Goal: Information Seeking & Learning: Check status

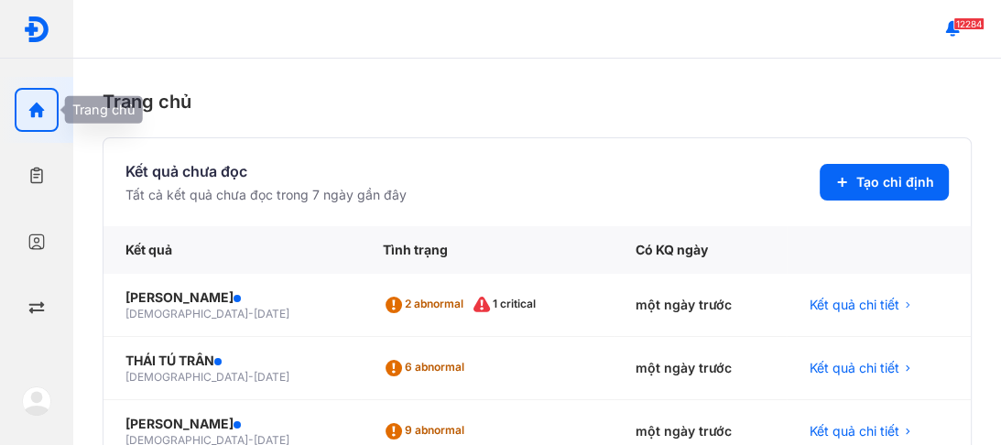
click at [33, 107] on use "button" at bounding box center [37, 111] width 16 height 16
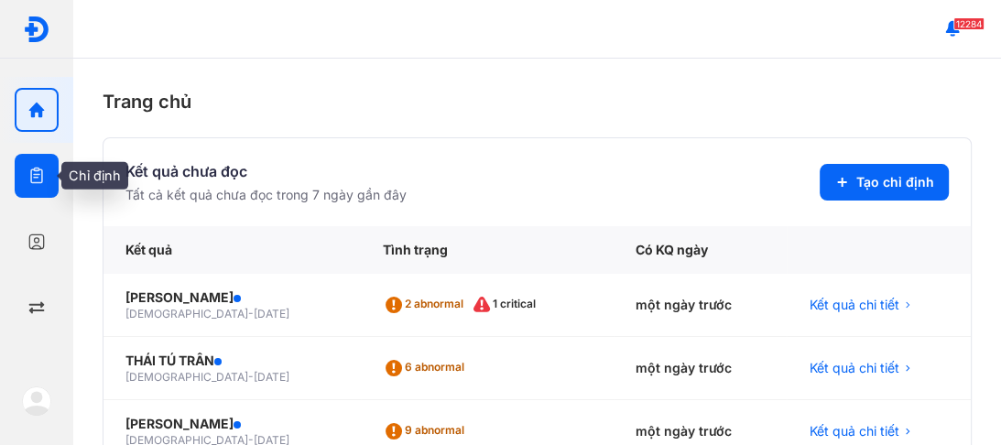
click at [35, 174] on icon "button" at bounding box center [36, 176] width 18 height 18
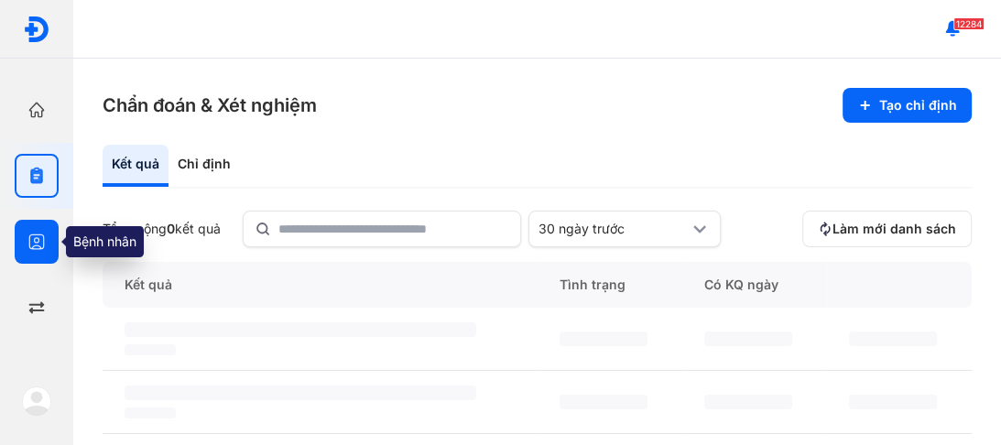
click at [34, 234] on use "button" at bounding box center [37, 242] width 16 height 16
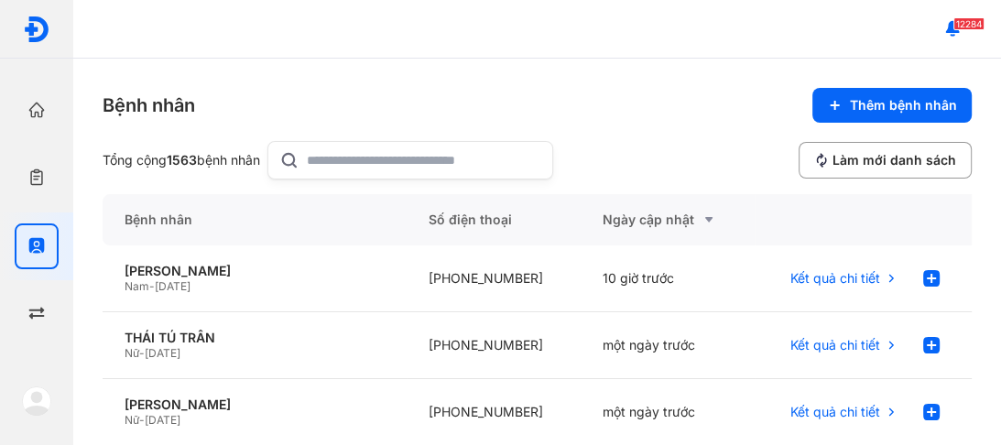
click at [322, 157] on input "text" at bounding box center [424, 160] width 234 height 37
type input "**********"
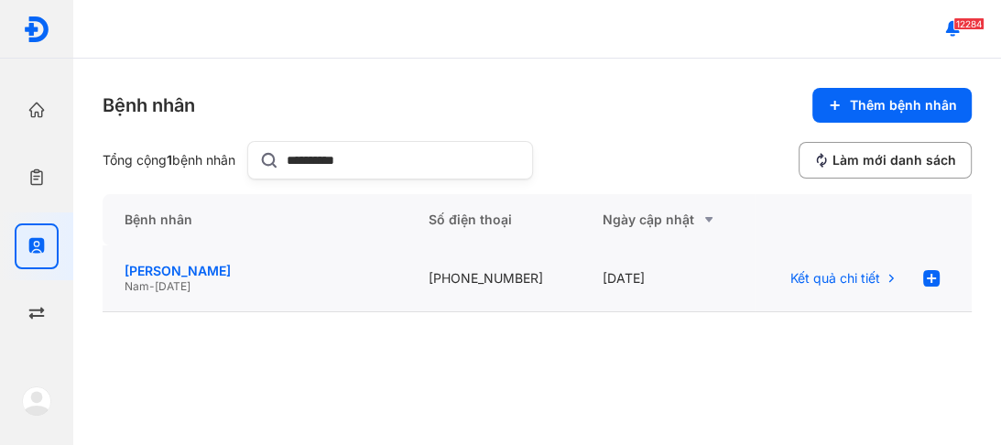
click at [161, 273] on div "[PERSON_NAME]" at bounding box center [255, 271] width 260 height 16
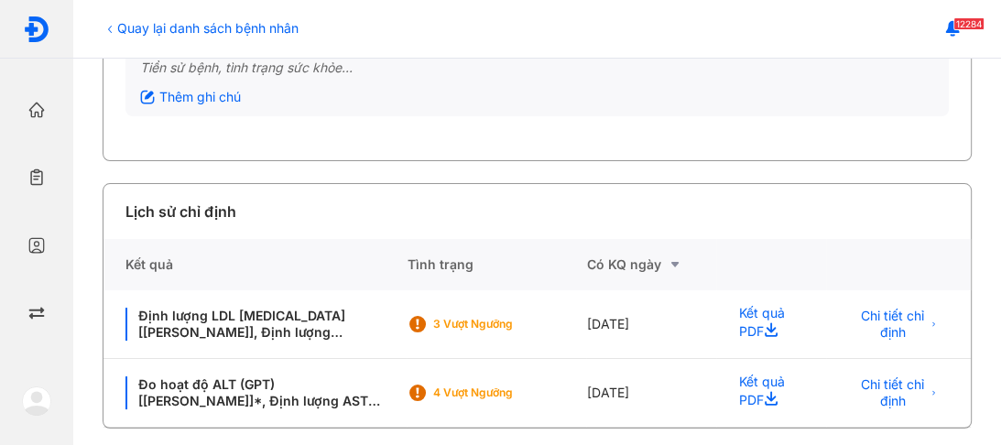
scroll to position [263, 0]
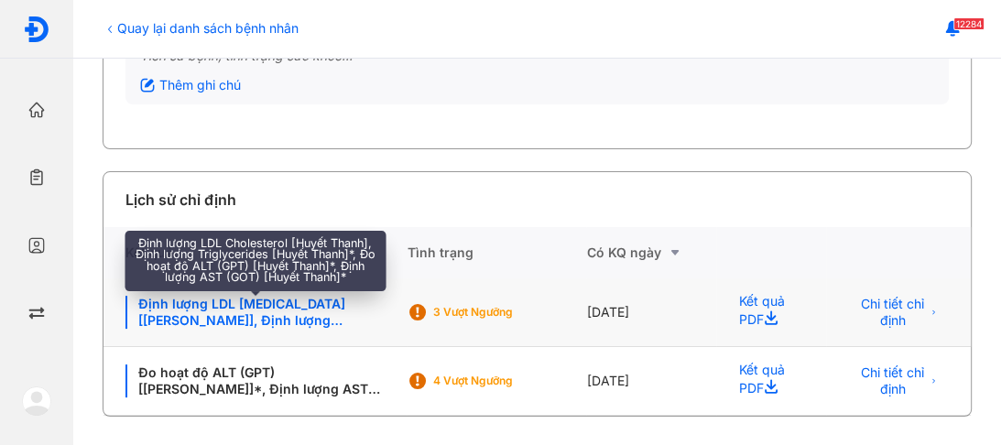
click at [262, 315] on div "Định lượng LDL [MEDICAL_DATA] [[PERSON_NAME]], Định lượng [MEDICAL_DATA] [[PERS…" at bounding box center [254, 312] width 259 height 33
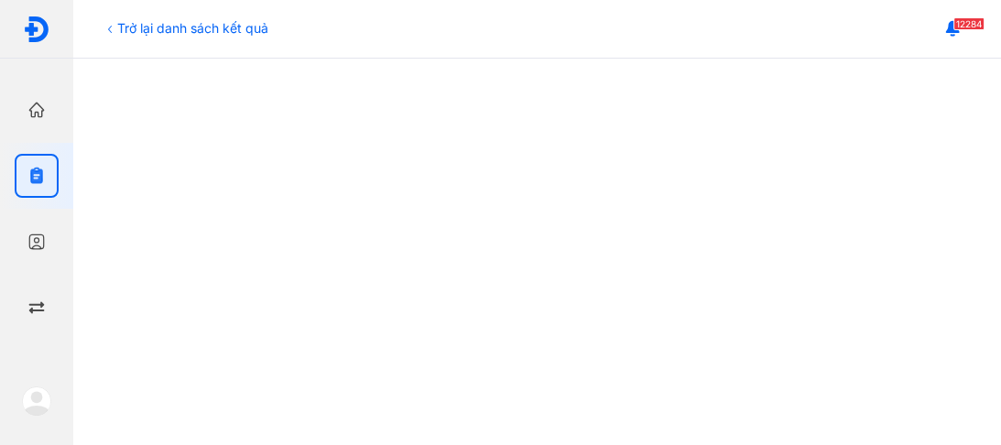
scroll to position [703, 0]
click at [114, 25] on icon at bounding box center [110, 29] width 15 height 15
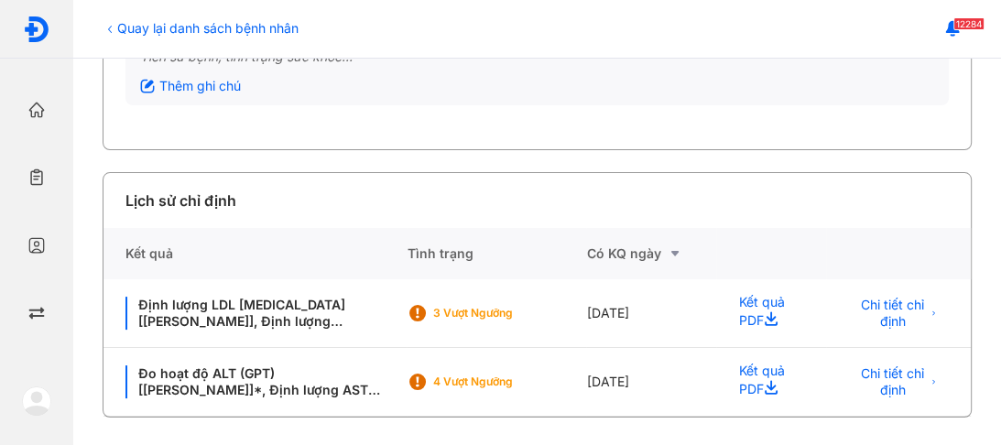
scroll to position [263, 0]
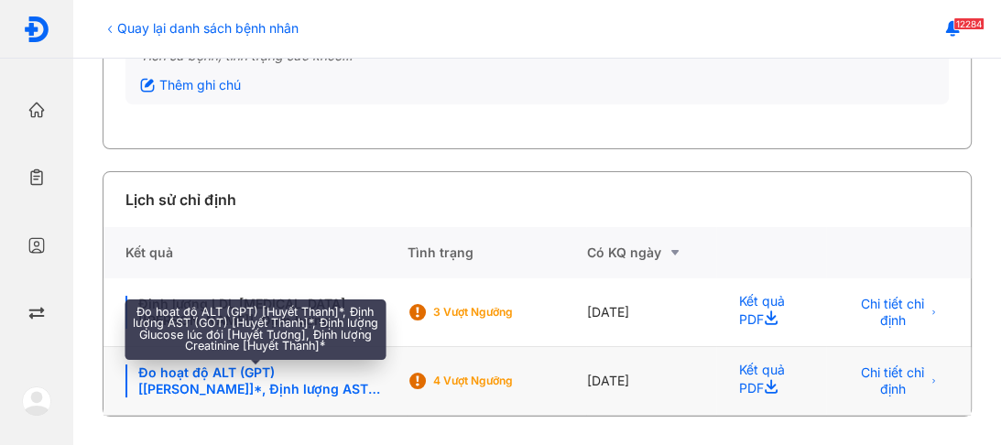
click at [220, 381] on div "Đo hoạt độ ALT (GPT) [[PERSON_NAME]]*, Định lượng AST (GOT) [[PERSON_NAME]]*, Đ…" at bounding box center [254, 380] width 259 height 33
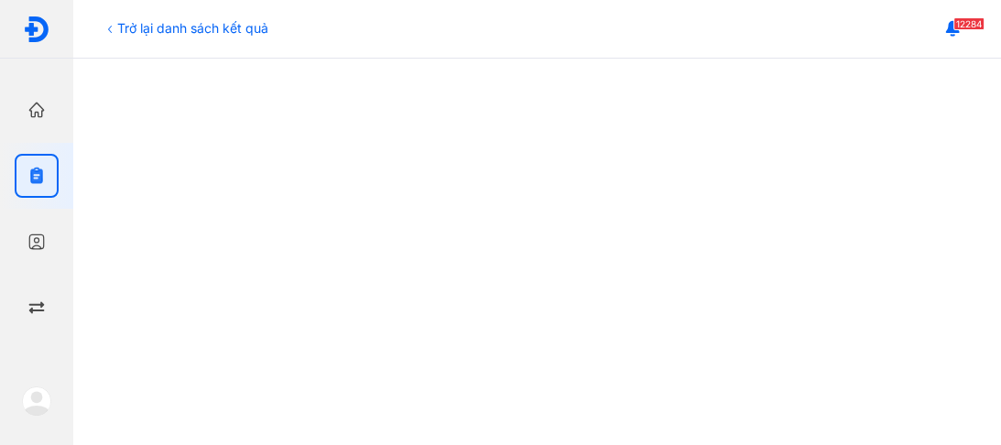
scroll to position [557, 0]
click at [125, 29] on div "Trở lại danh sách kết quả" at bounding box center [186, 27] width 166 height 19
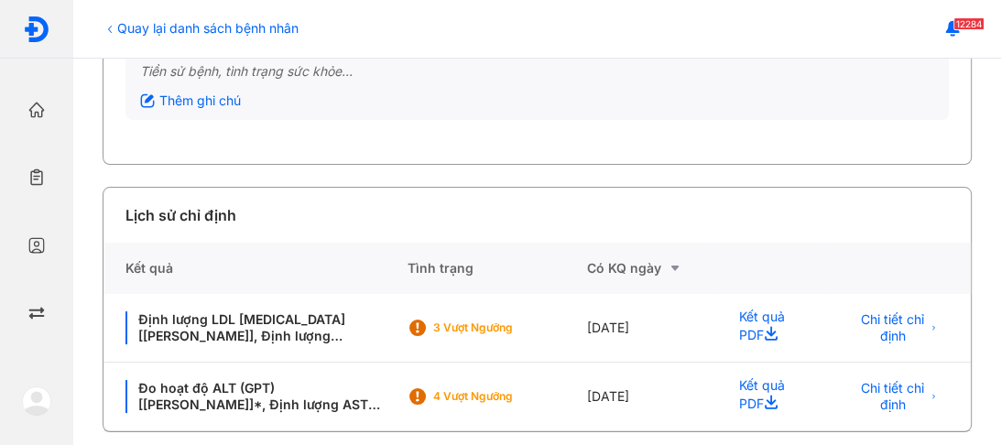
scroll to position [263, 0]
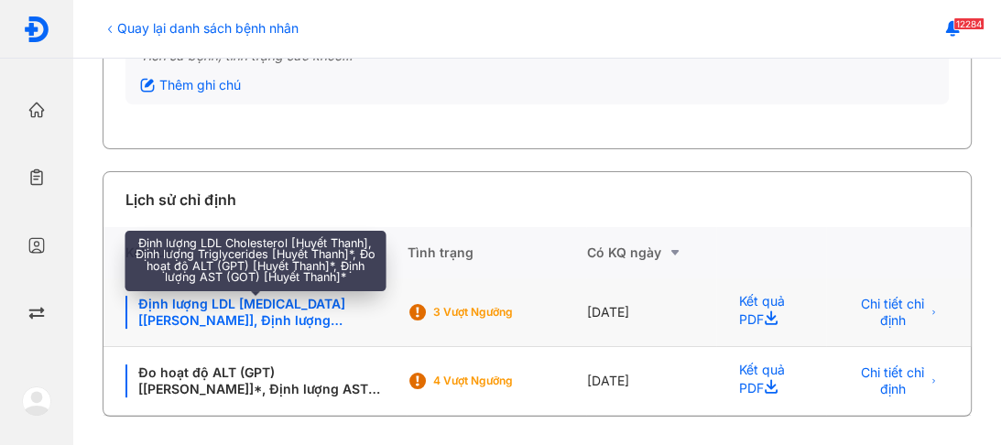
click at [297, 315] on div "Định lượng LDL [MEDICAL_DATA] [[PERSON_NAME]], Định lượng [MEDICAL_DATA] [[PERS…" at bounding box center [254, 312] width 259 height 33
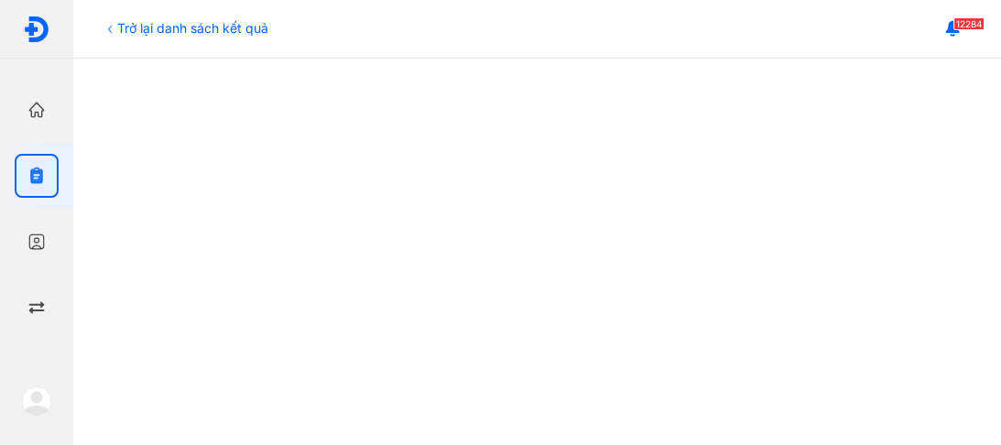
scroll to position [586, 0]
click at [107, 26] on icon at bounding box center [110, 29] width 15 height 15
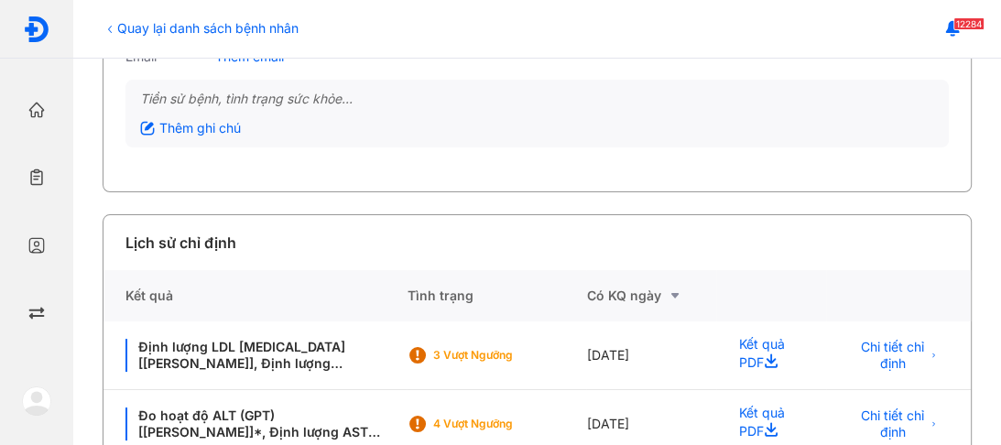
scroll to position [263, 0]
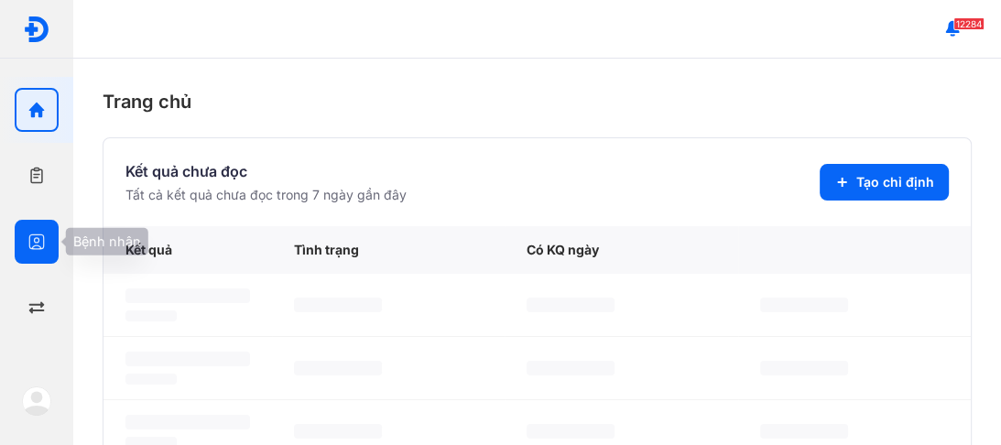
click at [30, 234] on icon "button" at bounding box center [36, 242] width 18 height 18
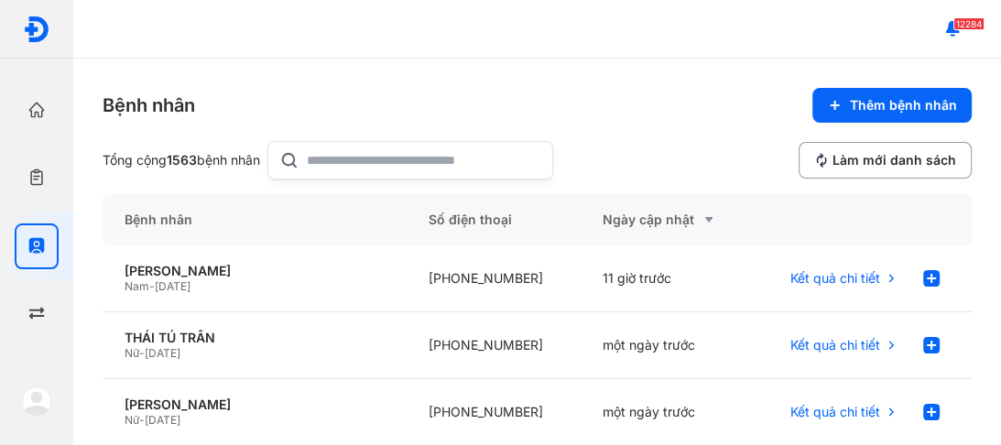
click at [327, 166] on input "text" at bounding box center [424, 160] width 234 height 37
type input "**********"
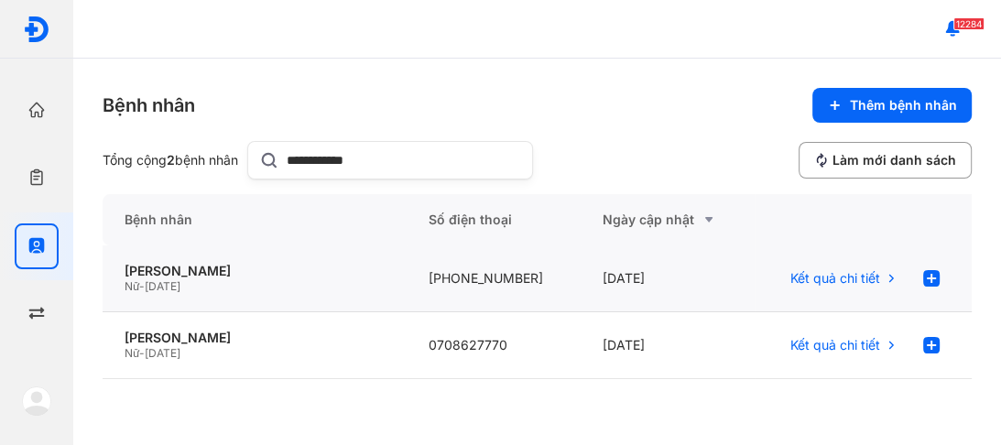
click at [131, 282] on span "Nữ" at bounding box center [132, 286] width 15 height 14
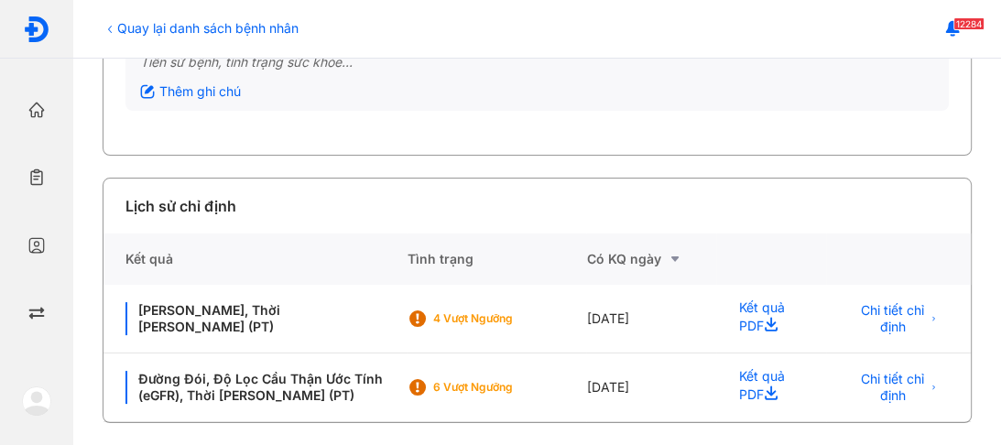
scroll to position [263, 0]
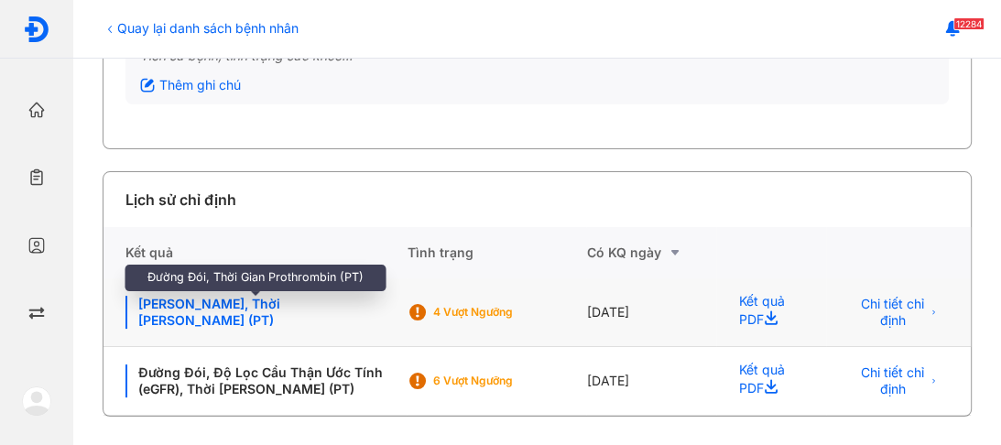
click at [233, 308] on div "Đường Đói, Thời Gian Prothrombin (PT)" at bounding box center [254, 312] width 259 height 33
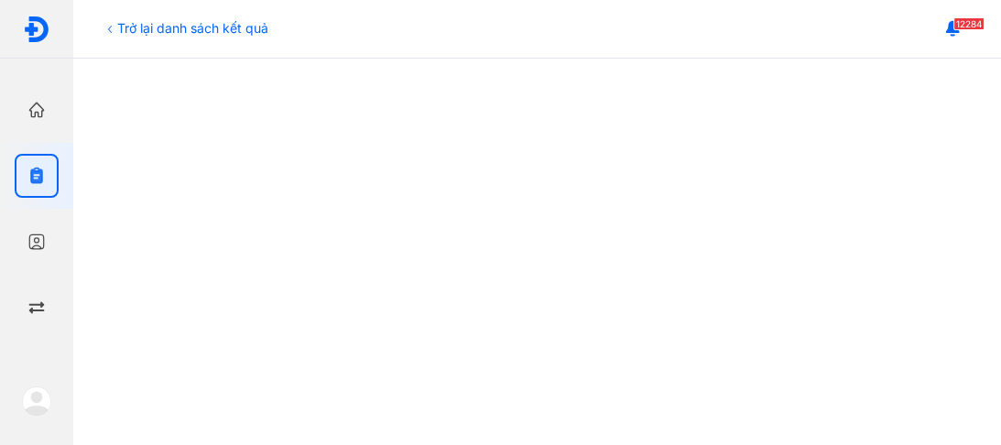
scroll to position [399, 0]
click at [107, 26] on icon at bounding box center [110, 29] width 15 height 15
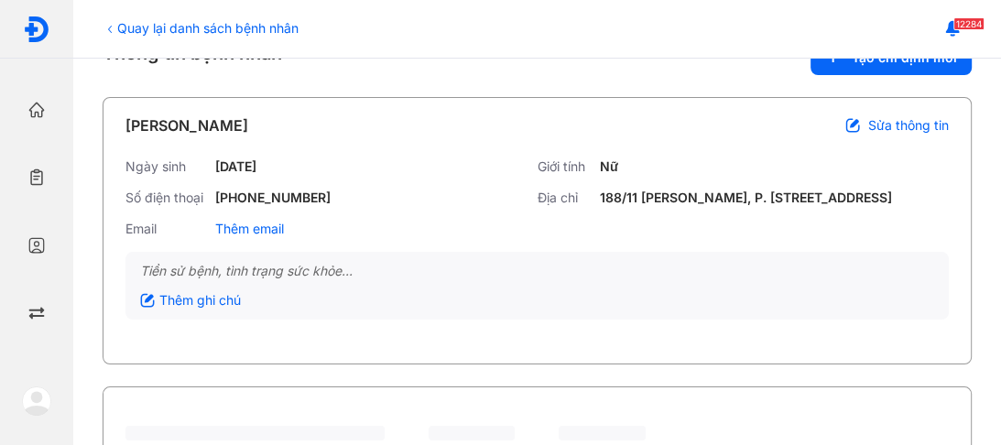
scroll to position [73, 0]
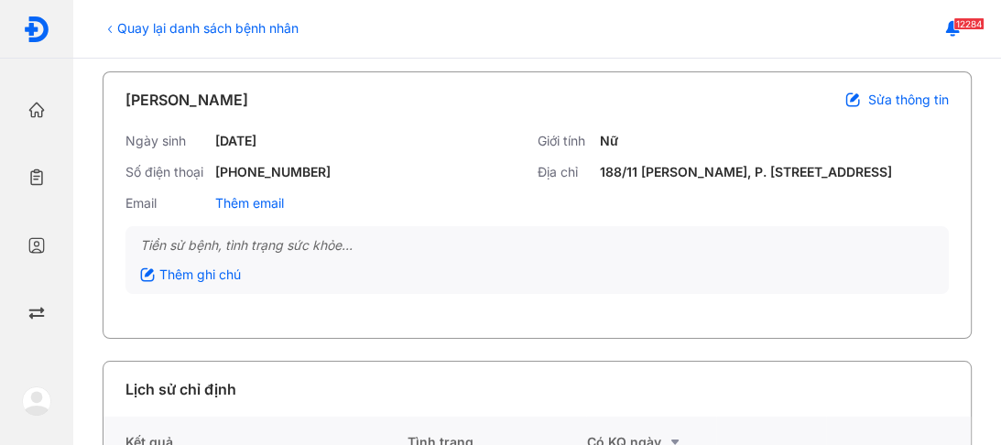
click at [104, 25] on icon at bounding box center [110, 29] width 15 height 15
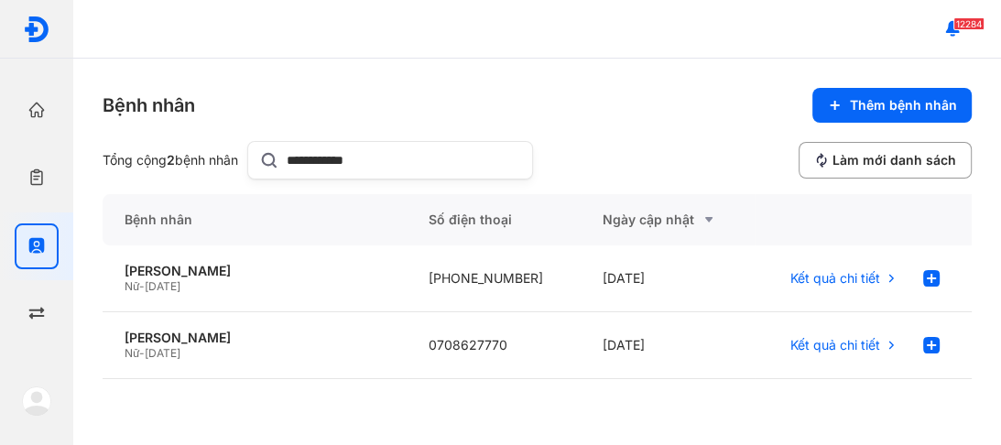
click at [515, 87] on div "**********" at bounding box center [536, 252] width 927 height 386
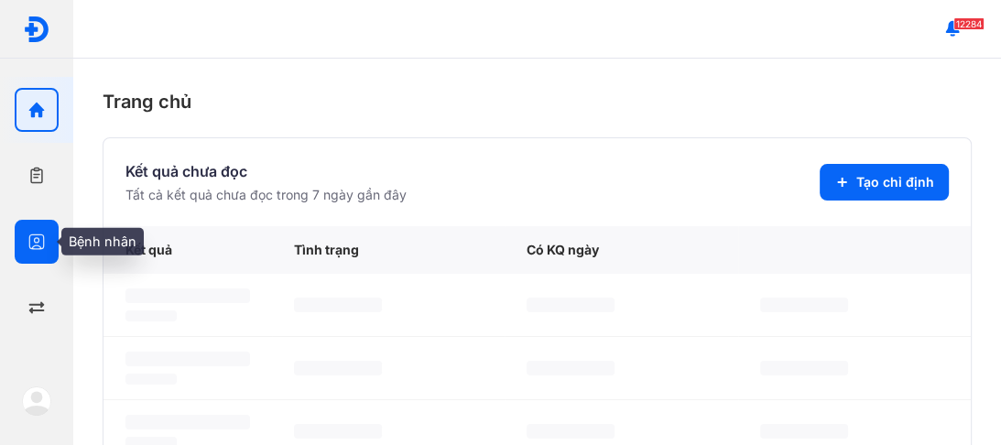
drag, startPoint x: 29, startPoint y: 233, endPoint x: 55, endPoint y: 225, distance: 26.7
click at [34, 233] on icon "button" at bounding box center [36, 242] width 18 height 18
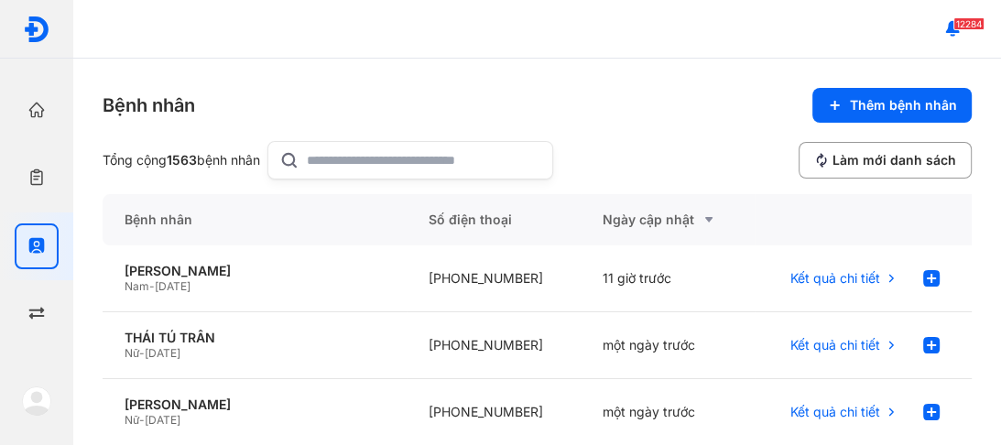
click at [336, 150] on input "text" at bounding box center [424, 160] width 234 height 37
type input "****"
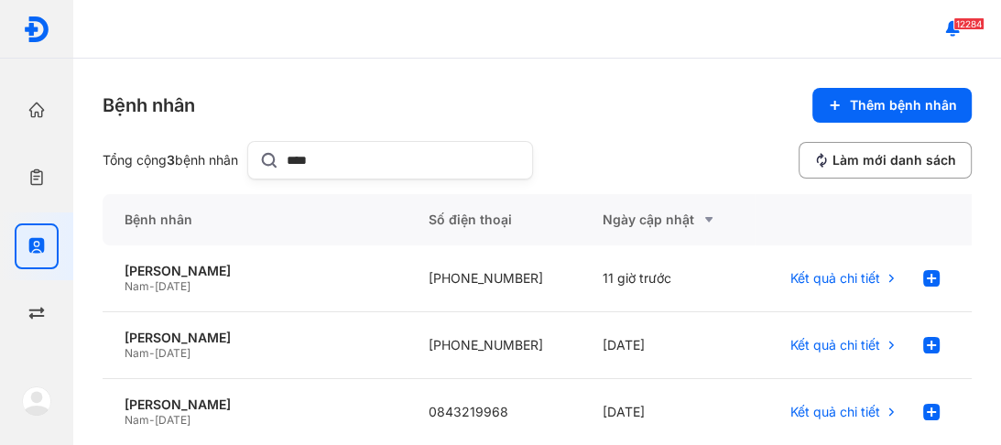
scroll to position [29, 0]
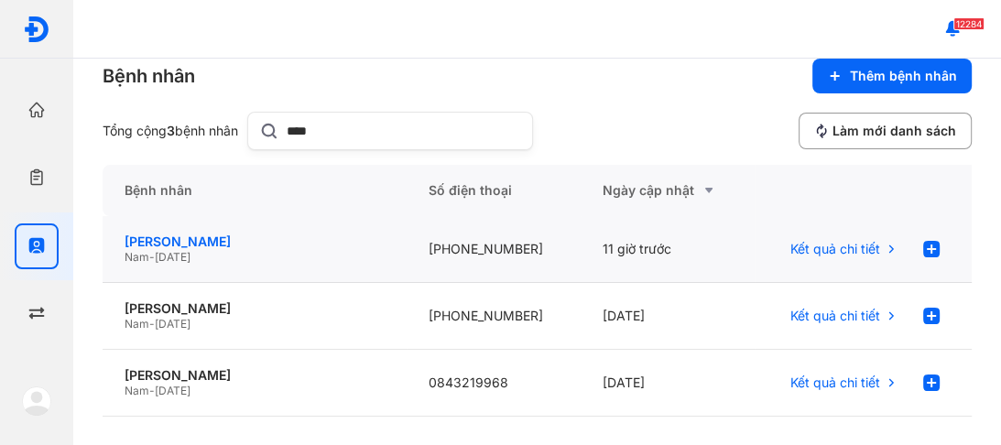
click at [179, 245] on div "[PERSON_NAME]" at bounding box center [255, 241] width 260 height 16
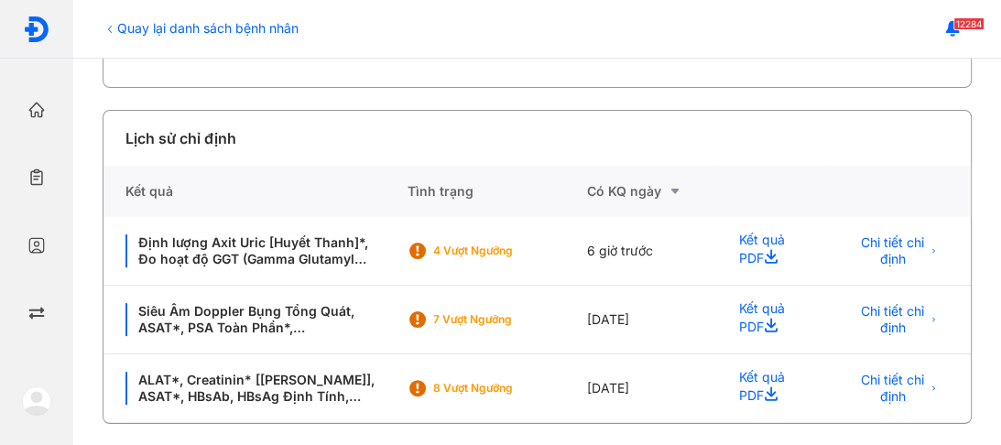
scroll to position [331, 0]
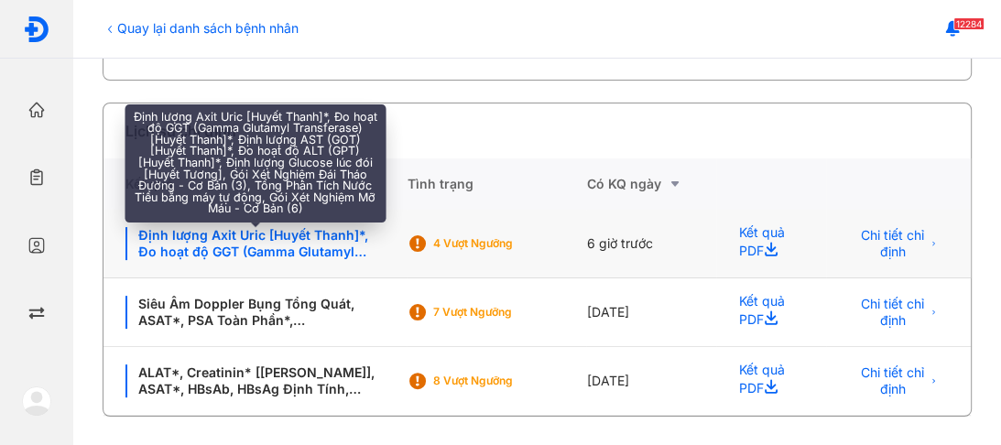
click at [230, 245] on div "Định lượng Axit Uric [Huyết Thanh]*, Đo hoạt độ GGT (Gamma Glutamyl Transferase…" at bounding box center [254, 243] width 259 height 33
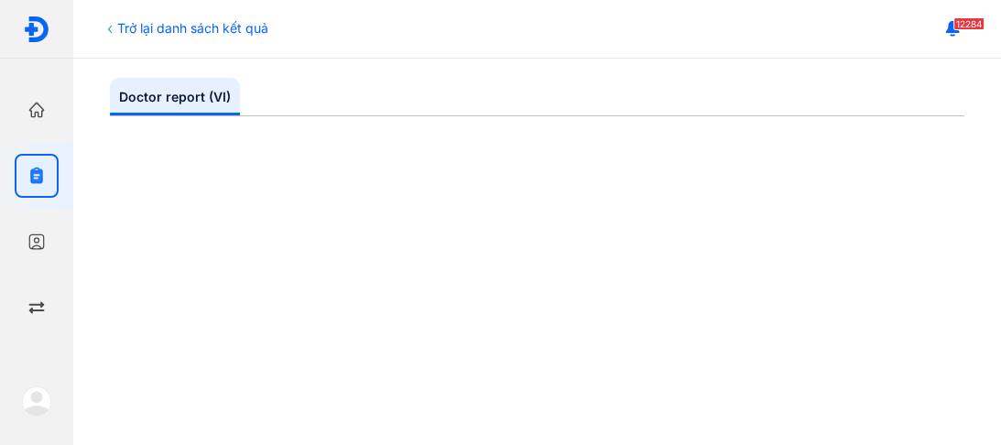
scroll to position [179, 0]
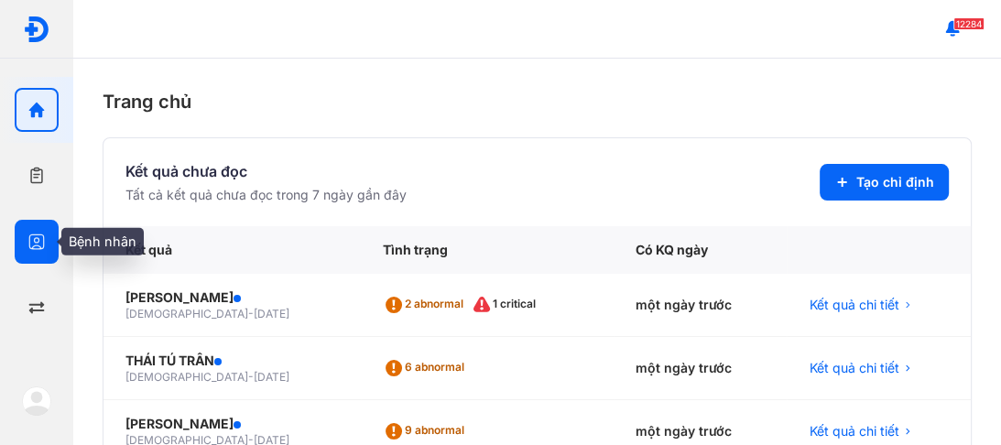
click at [40, 243] on icon "button" at bounding box center [36, 242] width 18 height 18
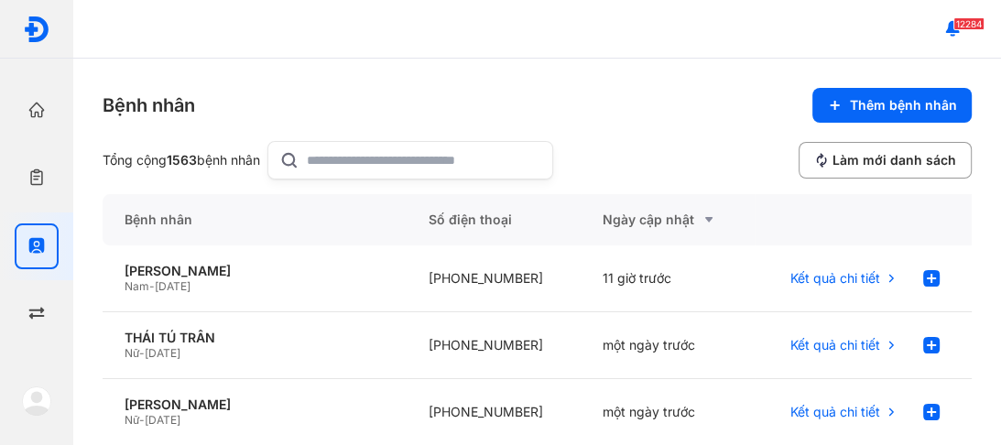
click at [337, 164] on input "text" at bounding box center [424, 160] width 234 height 37
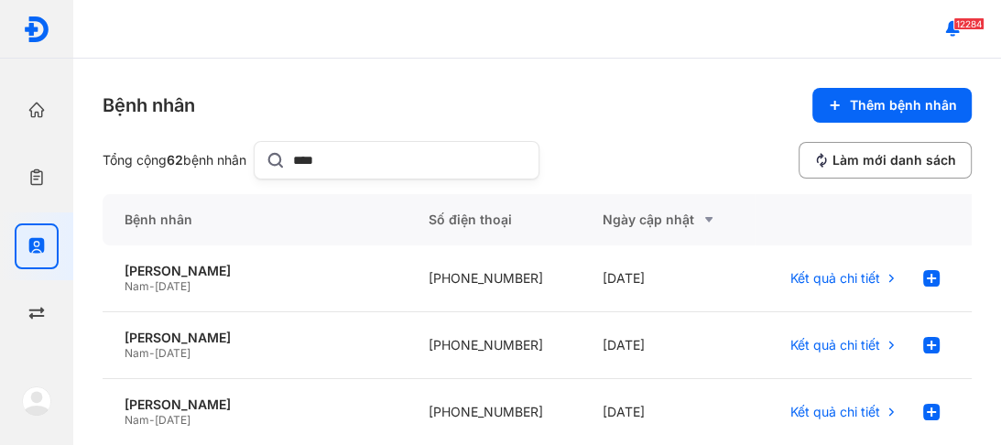
click at [301, 157] on input "****" at bounding box center [410, 160] width 234 height 37
click at [300, 156] on input "********" at bounding box center [410, 160] width 234 height 37
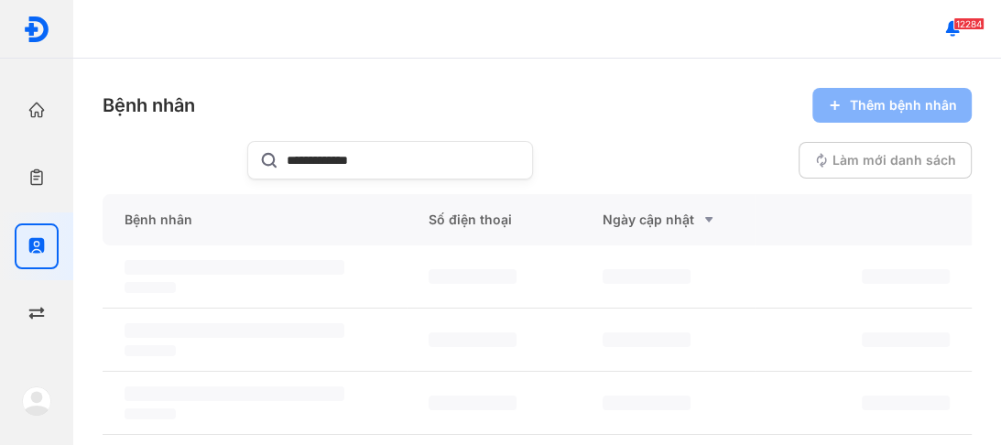
type input "**********"
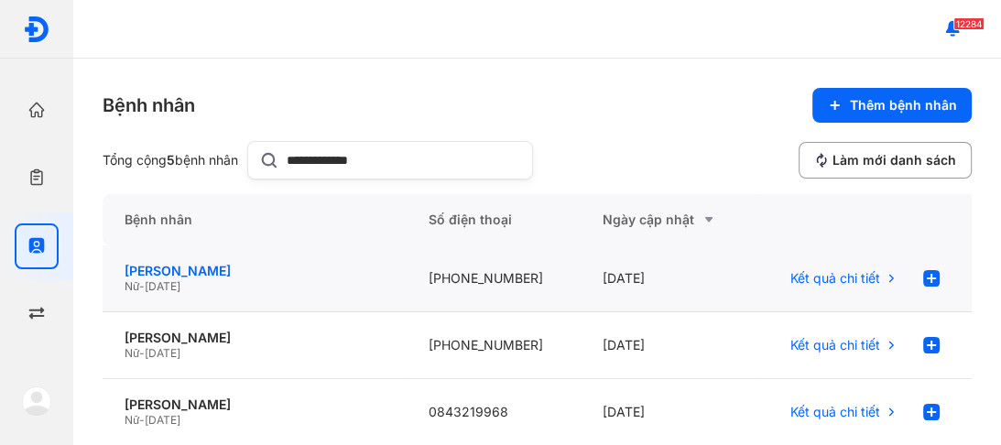
click at [190, 269] on div "[PERSON_NAME]" at bounding box center [255, 271] width 260 height 16
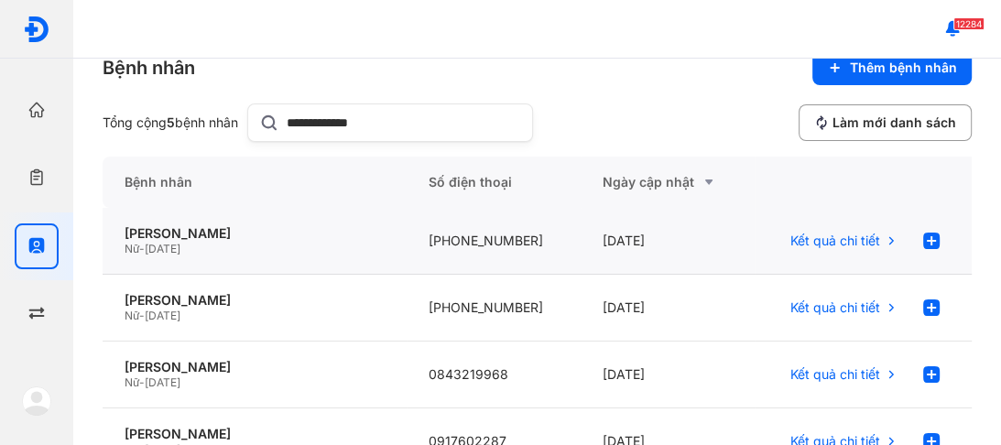
scroll to position [117, 0]
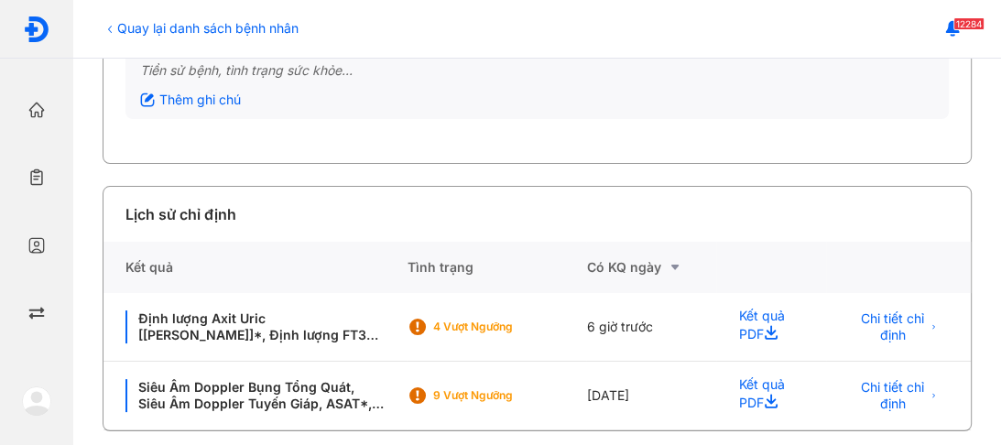
scroll to position [263, 0]
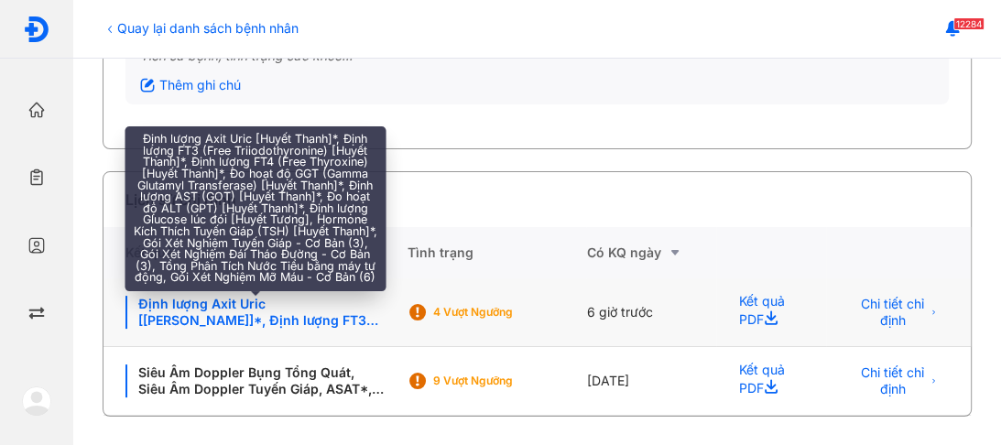
click at [255, 308] on div "Định lượng Axit Uric [[PERSON_NAME]]*, Định lượng FT3 (Free [MEDICAL_DATA]) [Hu…" at bounding box center [254, 312] width 259 height 33
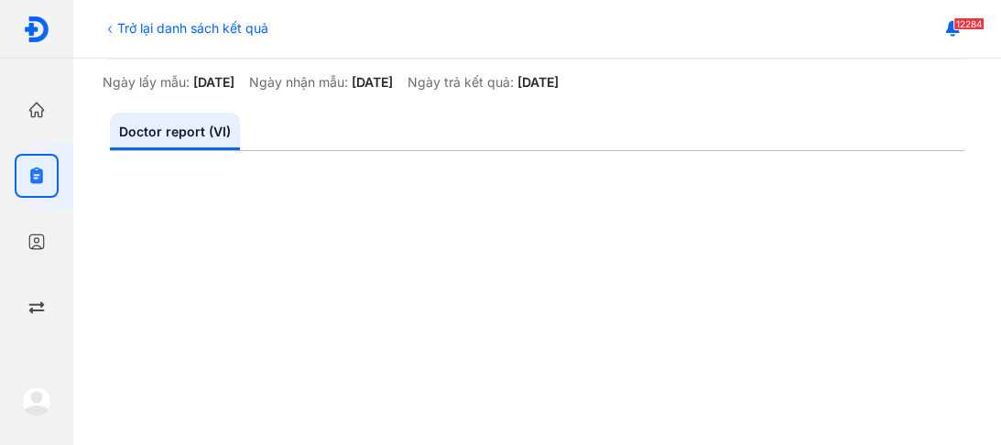
scroll to position [146, 0]
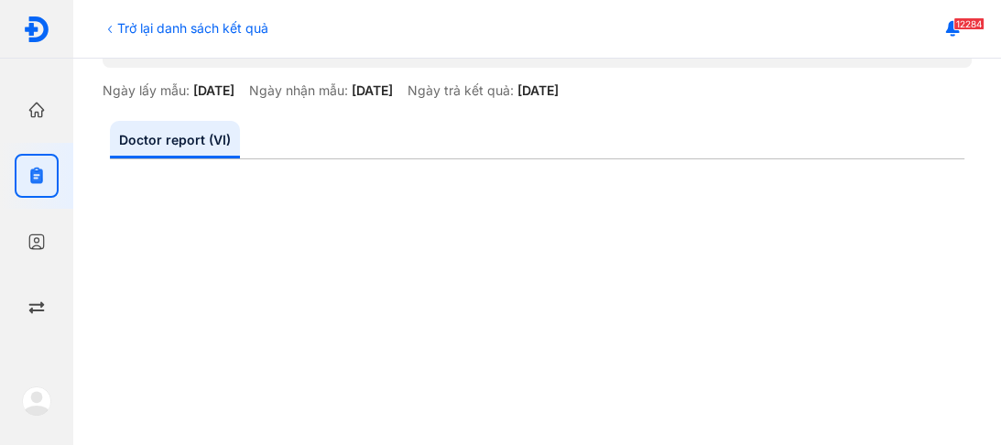
click at [125, 28] on div "Trở lại danh sách kết quả" at bounding box center [186, 27] width 166 height 19
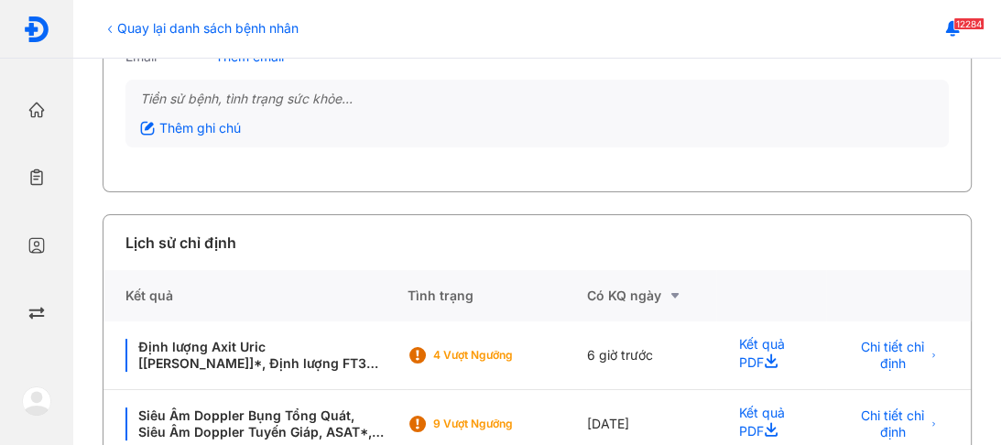
scroll to position [263, 0]
